Goal: Information Seeking & Learning: Understand process/instructions

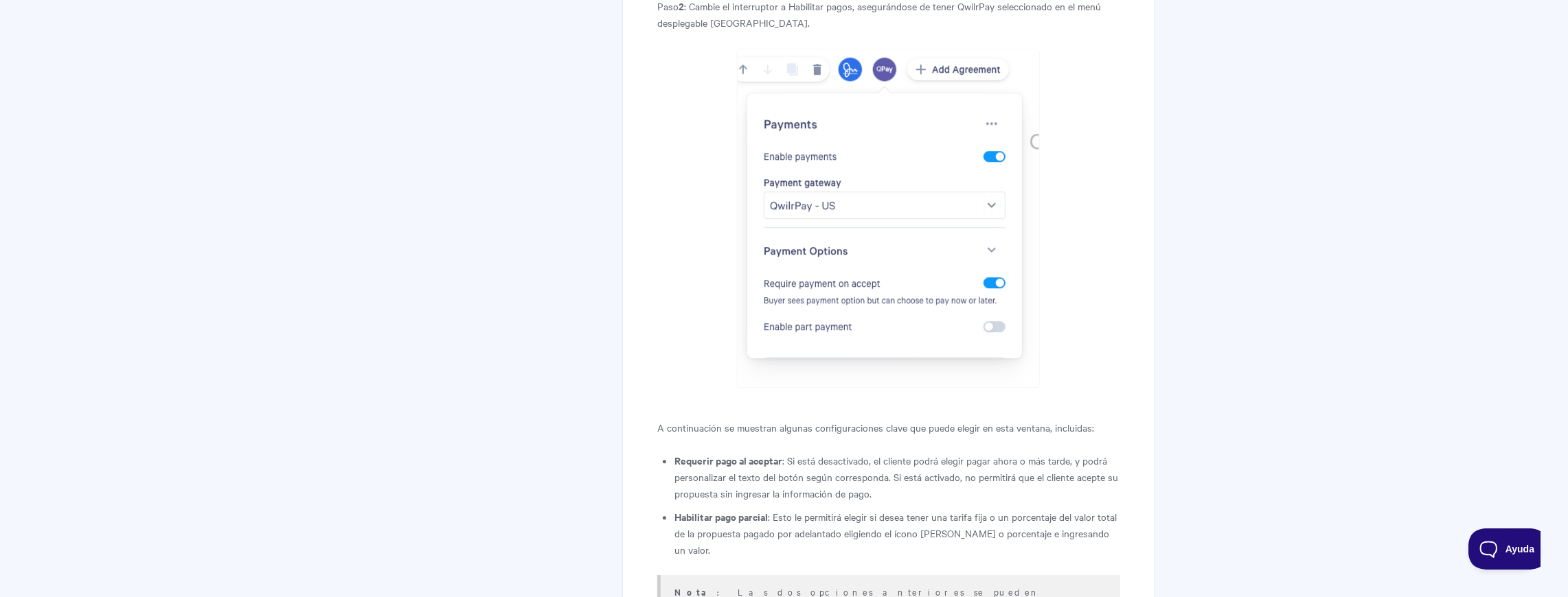
scroll to position [3539, 0]
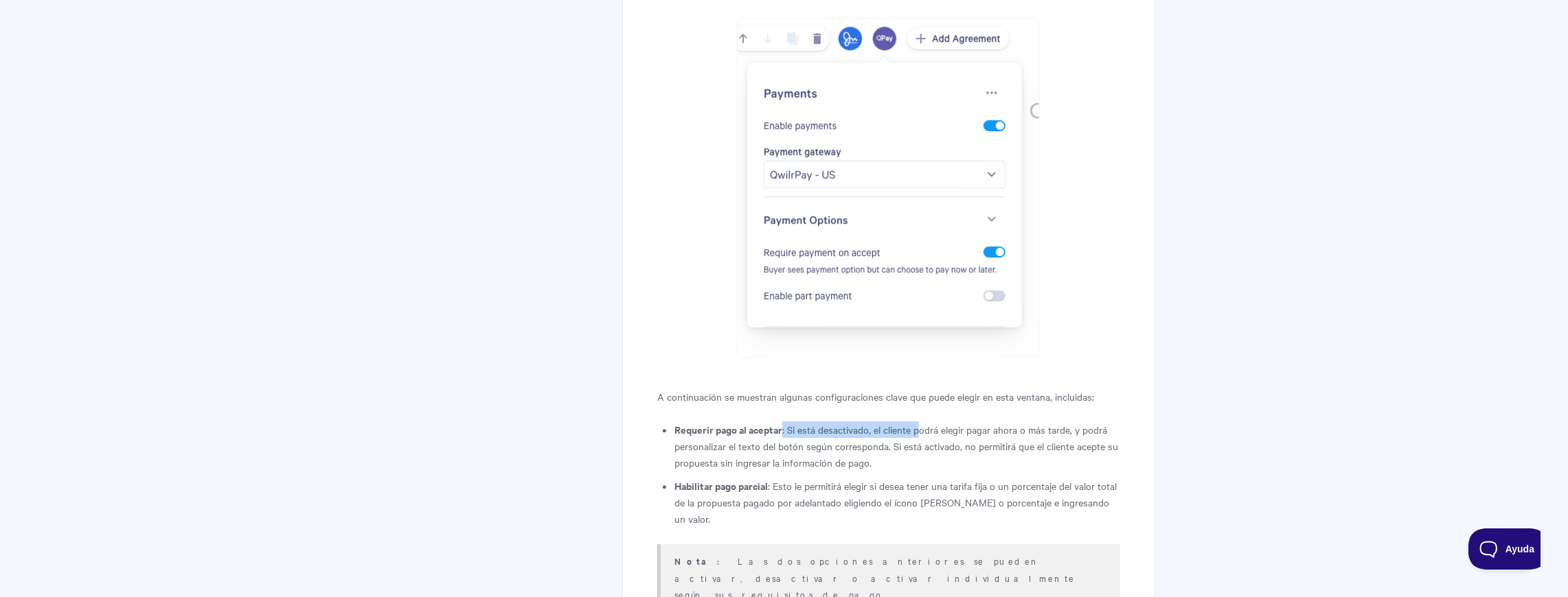
drag, startPoint x: 783, startPoint y: 337, endPoint x: 916, endPoint y: 342, distance: 133.1
click at [916, 423] on font ": Si está desactivado, el cliente podrá elegir pagar ahora o más tarde, y podrá…" at bounding box center [896, 446] width 444 height 47
drag, startPoint x: 792, startPoint y: 337, endPoint x: 856, endPoint y: 341, distance: 64.1
click at [856, 423] on font ": Si está desactivado, el cliente podrá elegir pagar ahora o más tarde, y podrá…" at bounding box center [896, 446] width 444 height 47
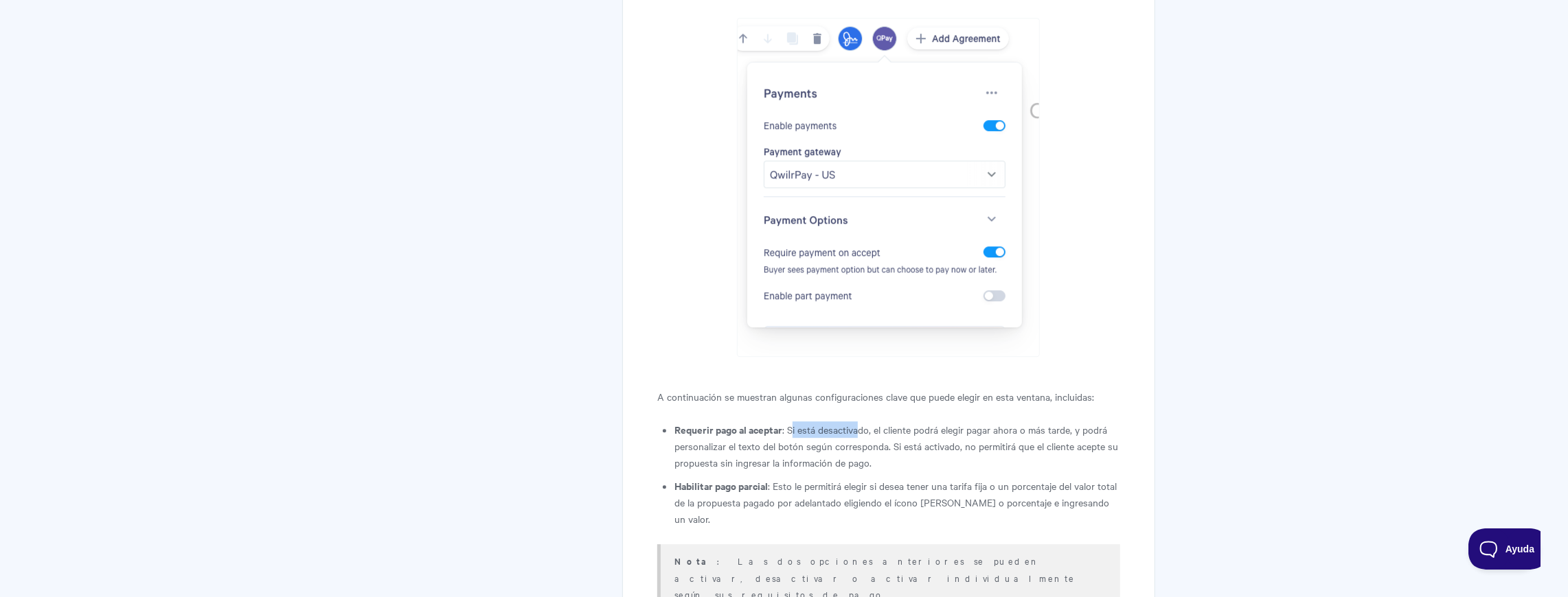
click at [856, 423] on font ": Si está desactivado, el cliente podrá elegir pagar ahora o más tarde, y podrá…" at bounding box center [896, 446] width 444 height 47
drag, startPoint x: 792, startPoint y: 335, endPoint x: 957, endPoint y: 343, distance: 165.2
click at [957, 423] on font ": Si está desactivado, el cliente podrá elegir pagar ahora o más tarde, y podrá…" at bounding box center [896, 446] width 444 height 47
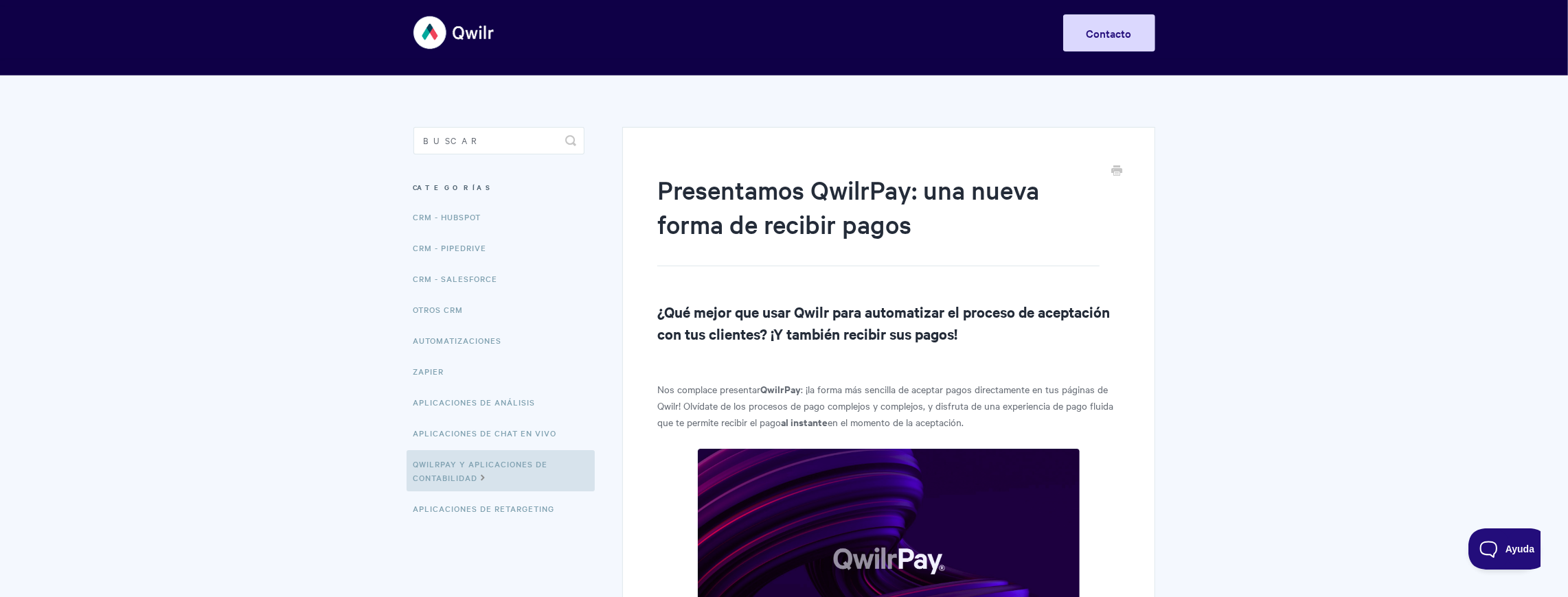
scroll to position [0, 0]
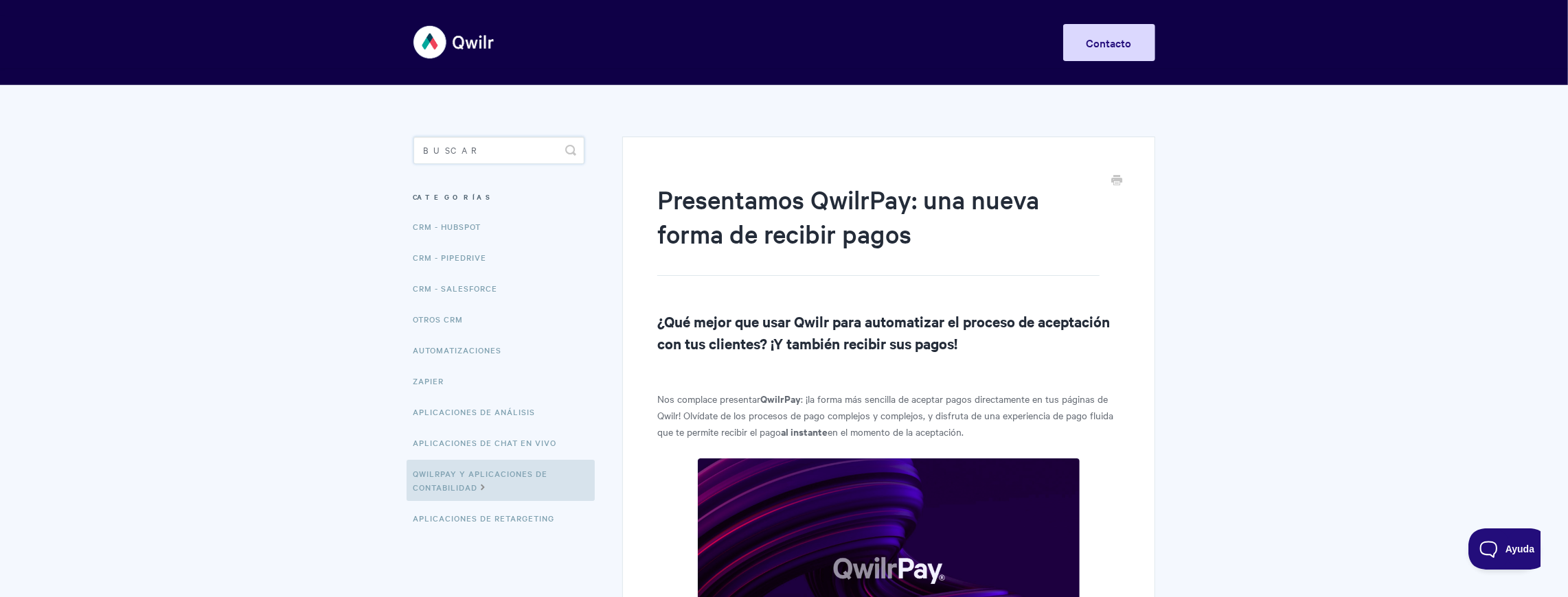
click at [503, 151] on input "Buscar" at bounding box center [499, 150] width 171 height 28
click at [487, 261] on link "CRM - Pipedrive" at bounding box center [451, 257] width 90 height 28
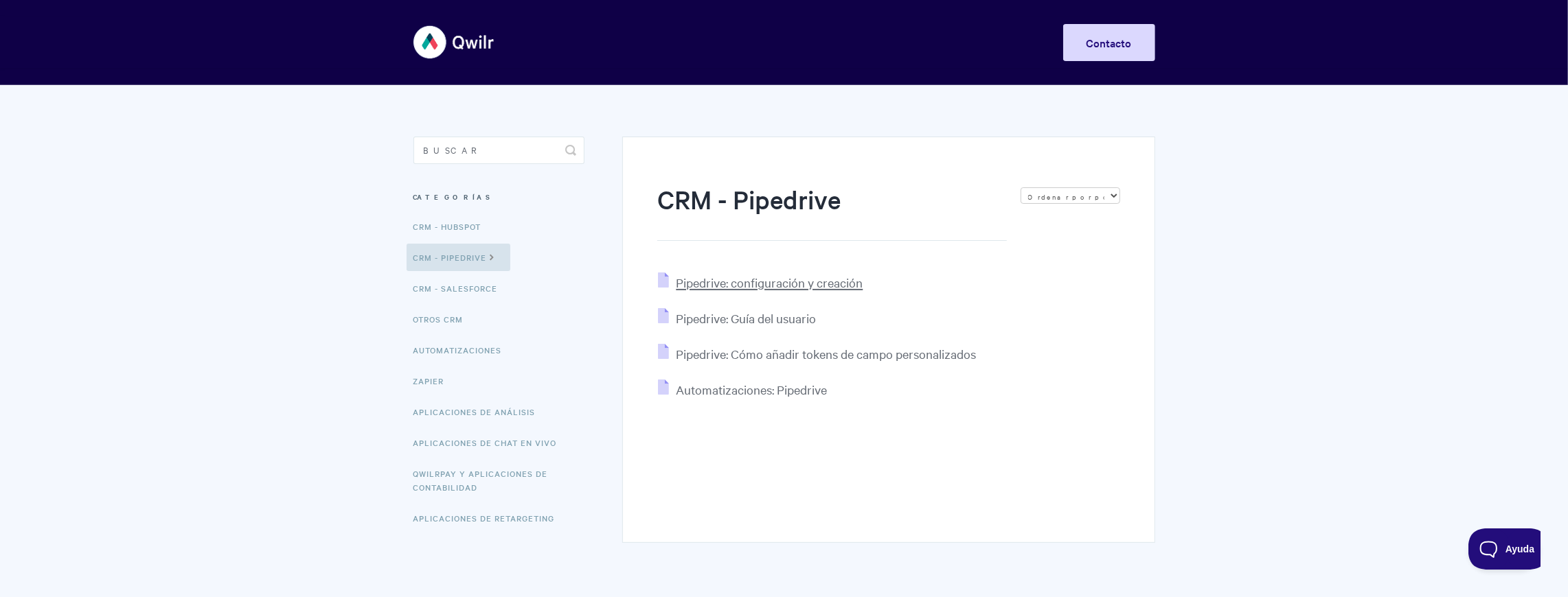
click at [833, 288] on font "Pipedrive: configuración y creación" at bounding box center [769, 282] width 187 height 16
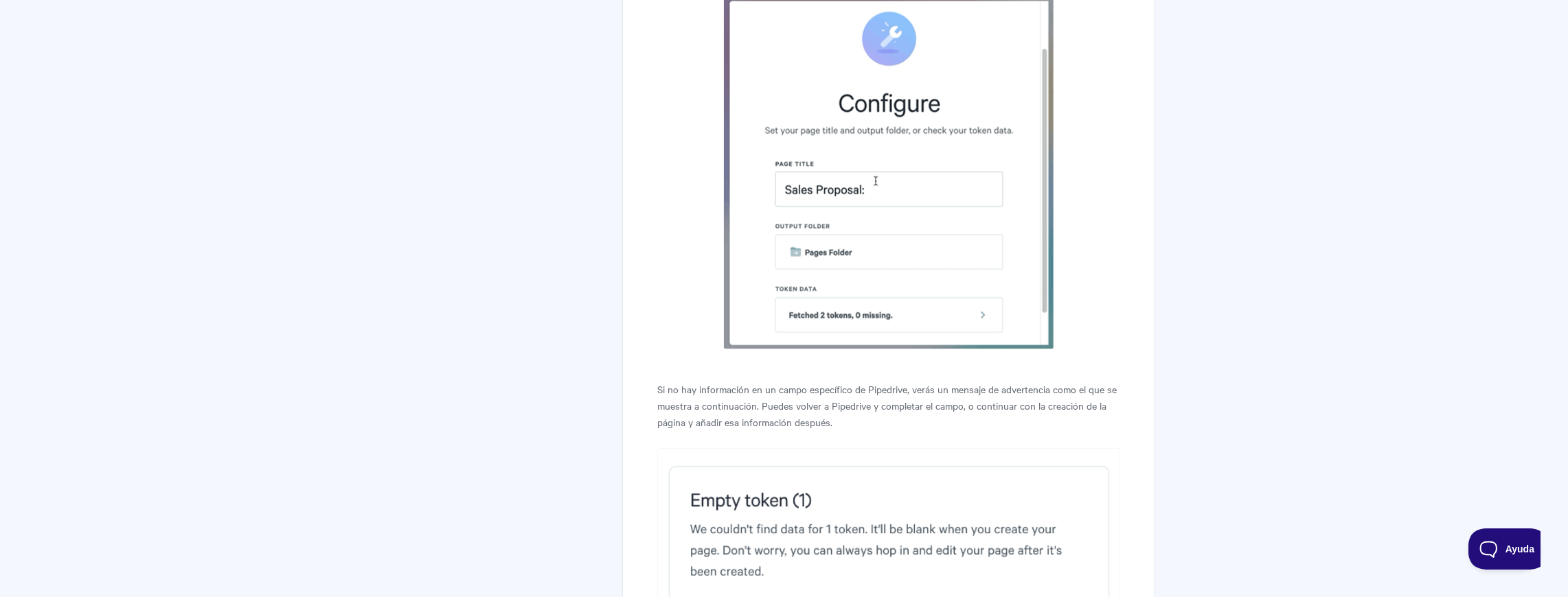
scroll to position [8133, 0]
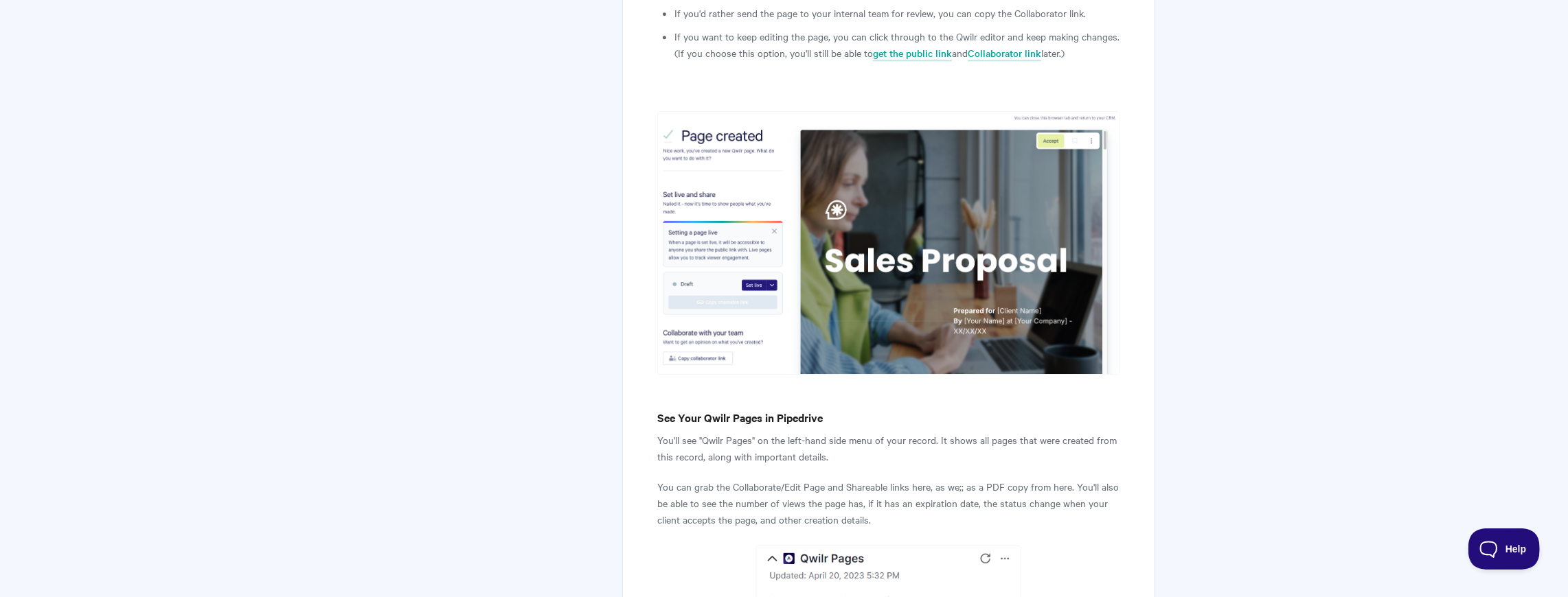
scroll to position [8645, 0]
